Goal: Find specific page/section: Find specific page/section

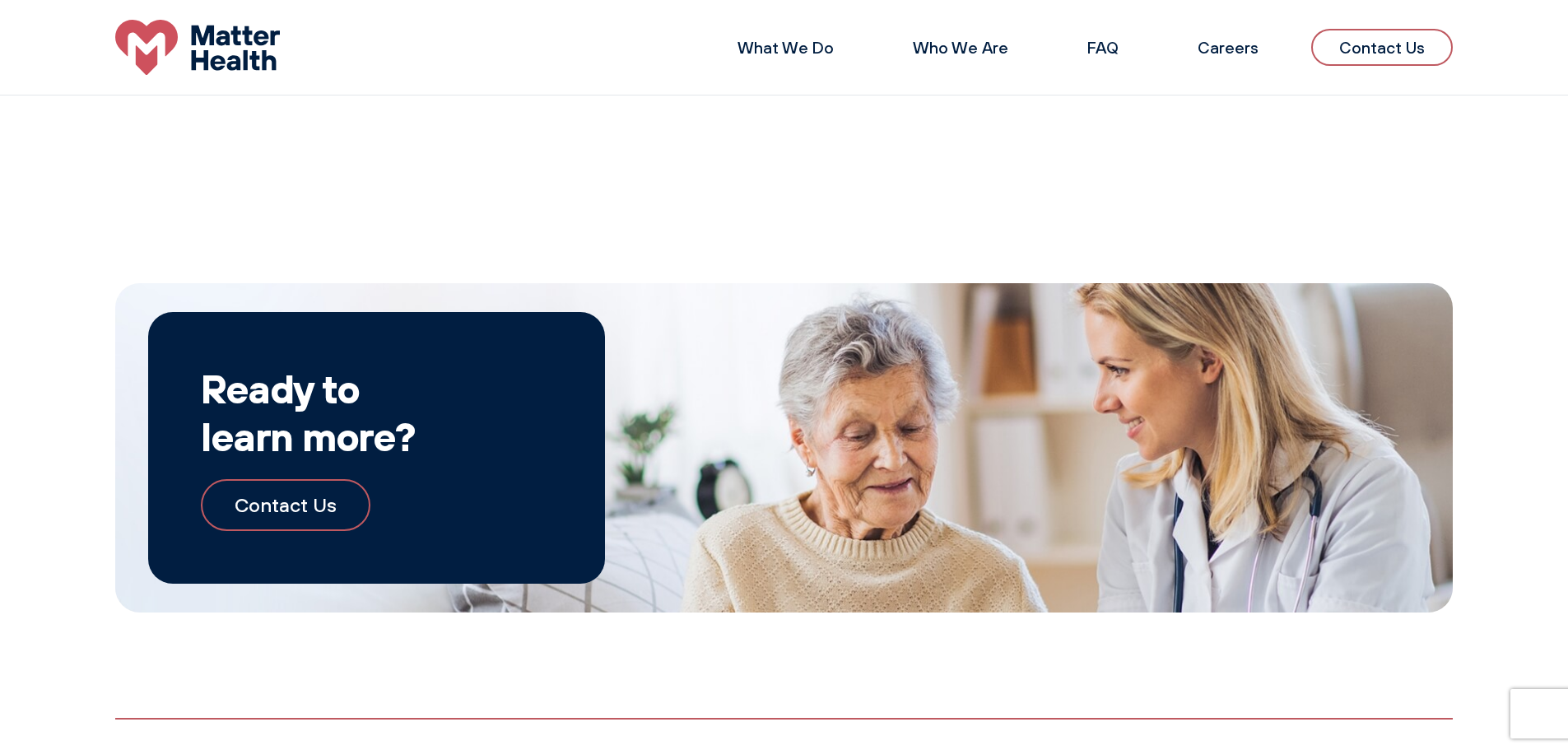
scroll to position [2728, 0]
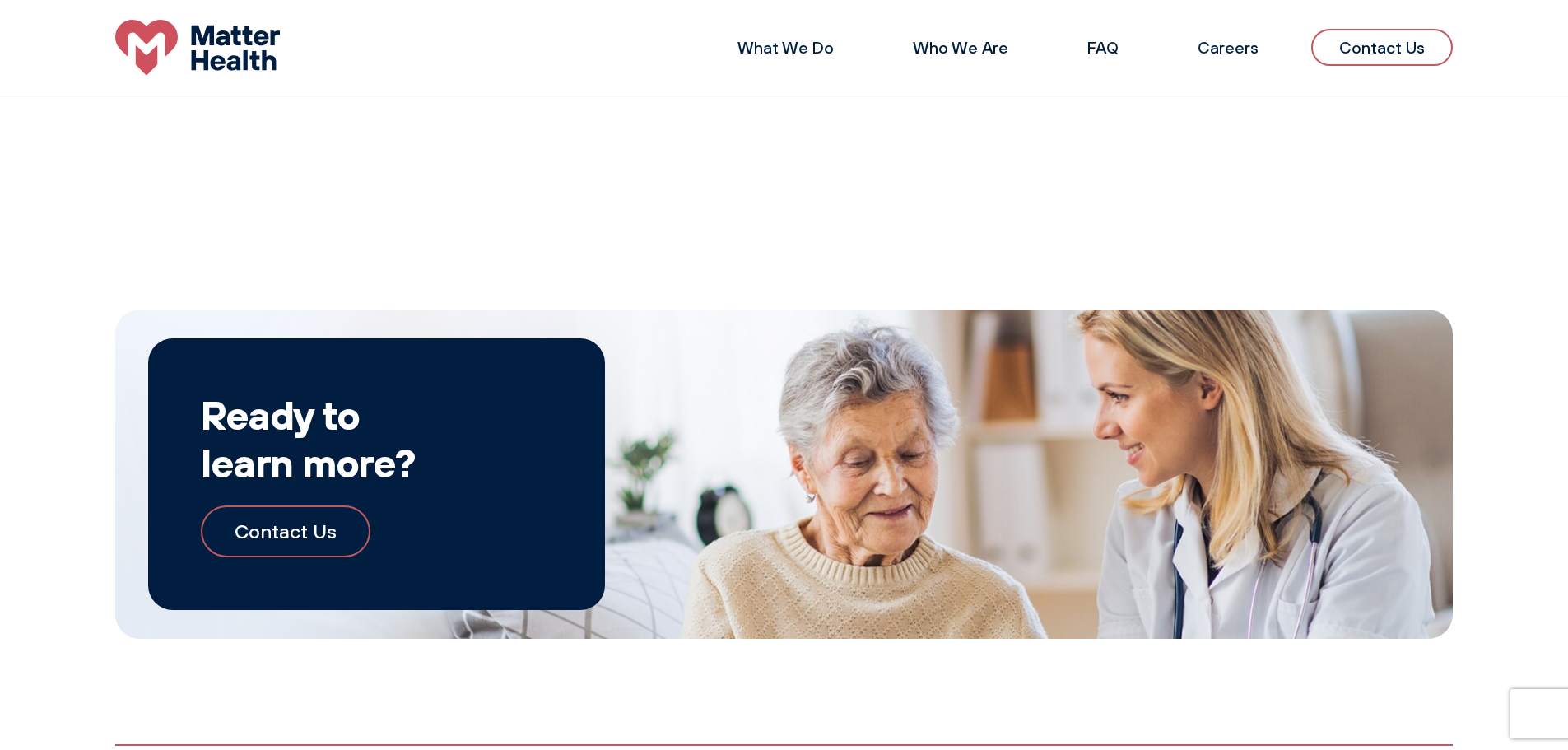
click at [1347, 30] on link "Contact Us" at bounding box center [1382, 47] width 141 height 37
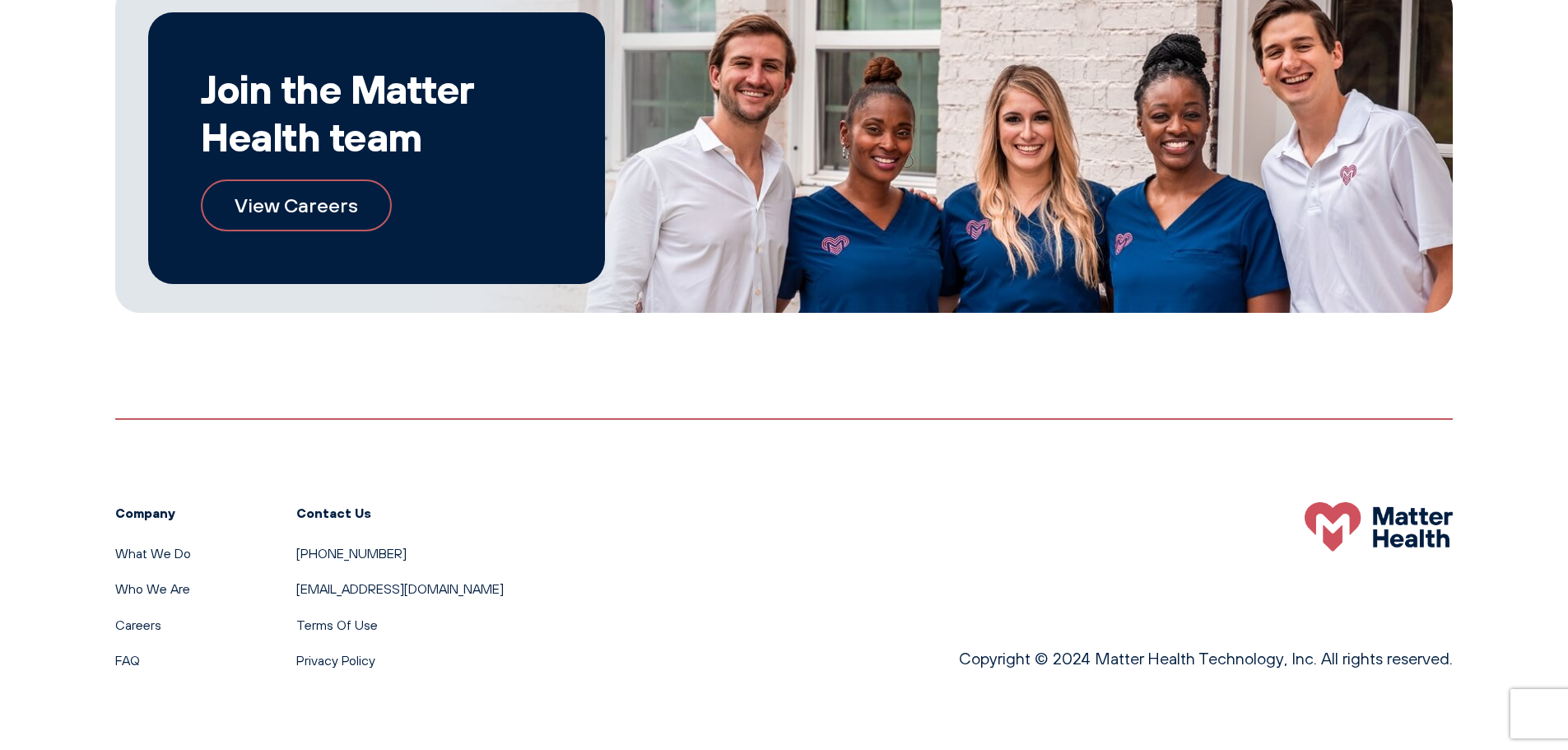
scroll to position [1010, 0]
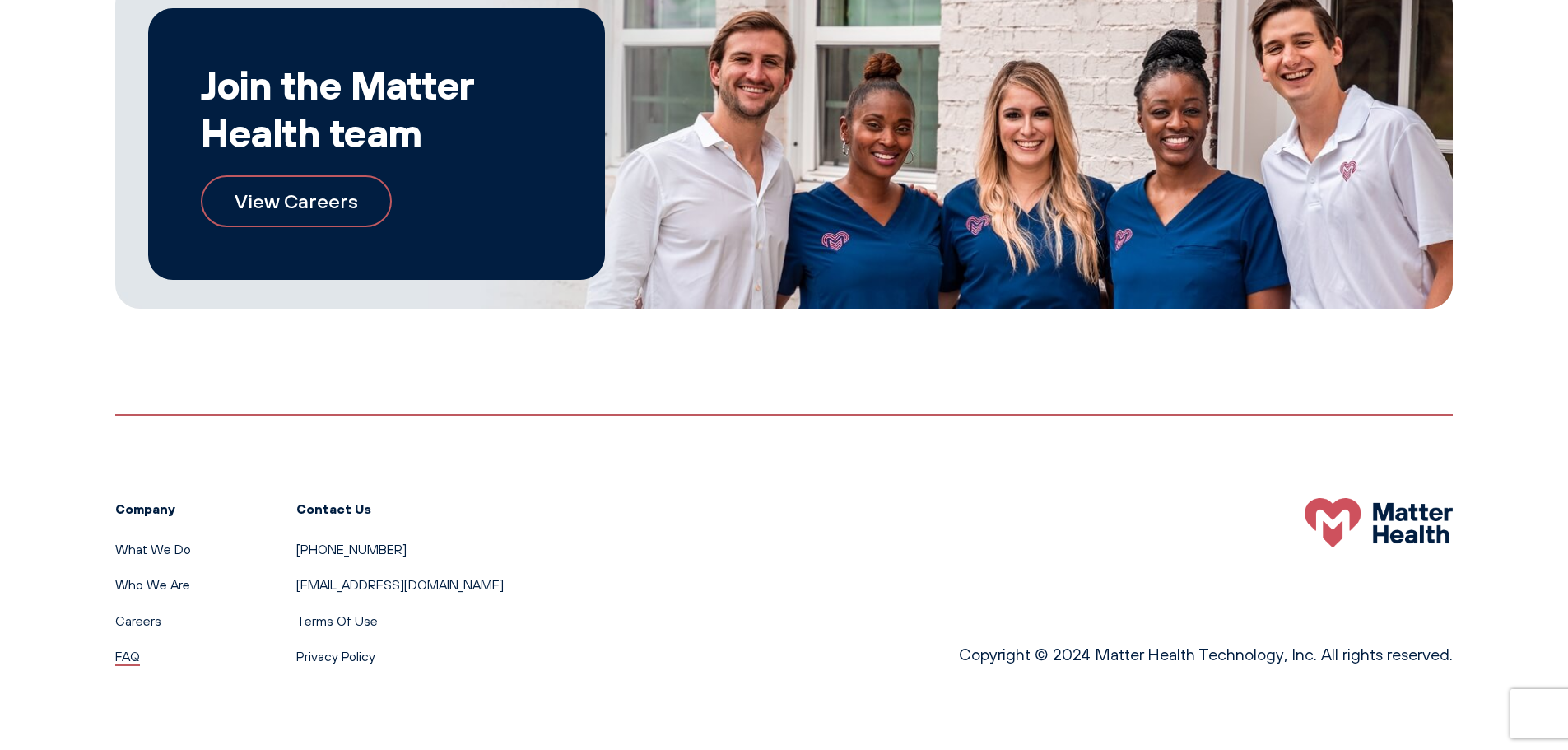
click at [127, 648] on link "FAQ" at bounding box center [127, 656] width 24 height 17
